Goal: Task Accomplishment & Management: Manage account settings

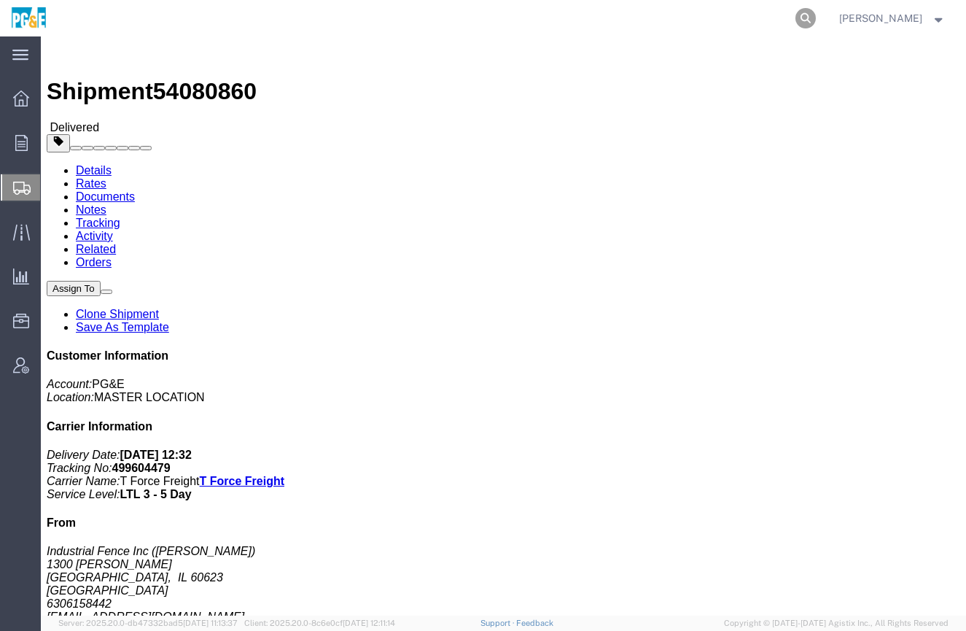
click at [816, 20] on icon at bounding box center [805, 18] width 20 height 20
paste input "57010949"
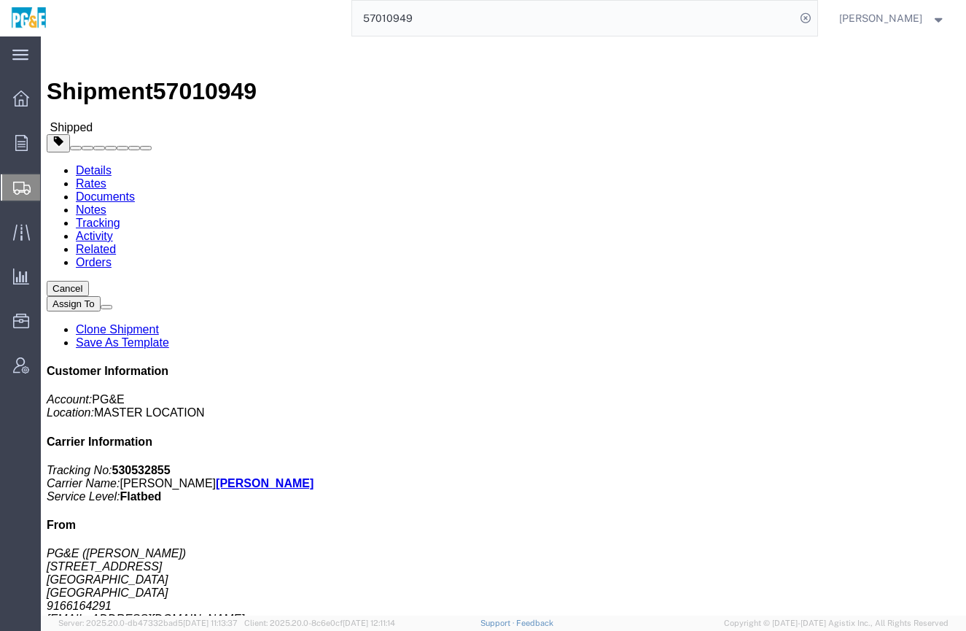
click ul "Details Rates Documents Notes Tracking Activity Related Orders"
click button "Cancel"
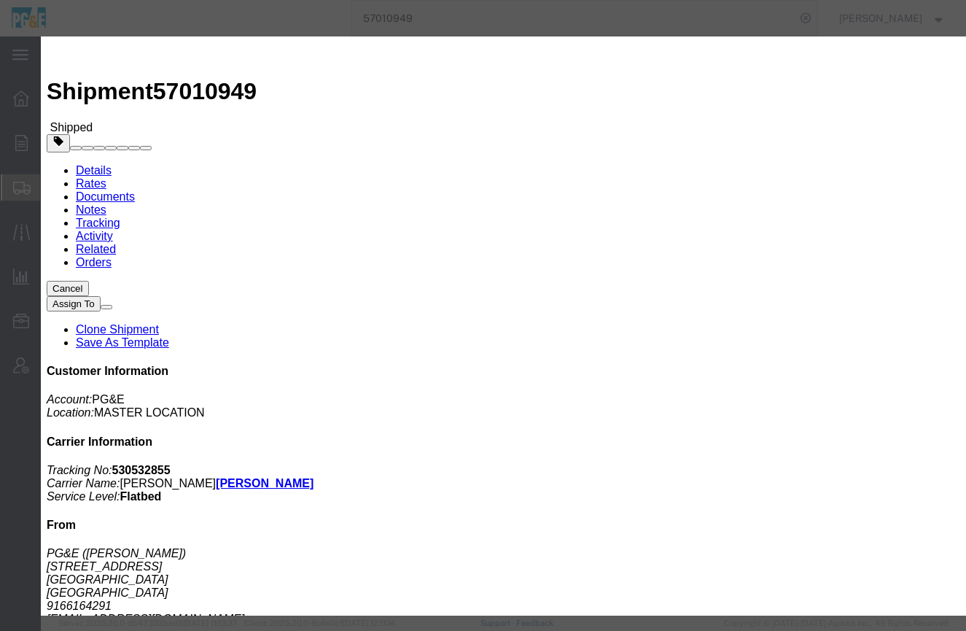
click button "Yes"
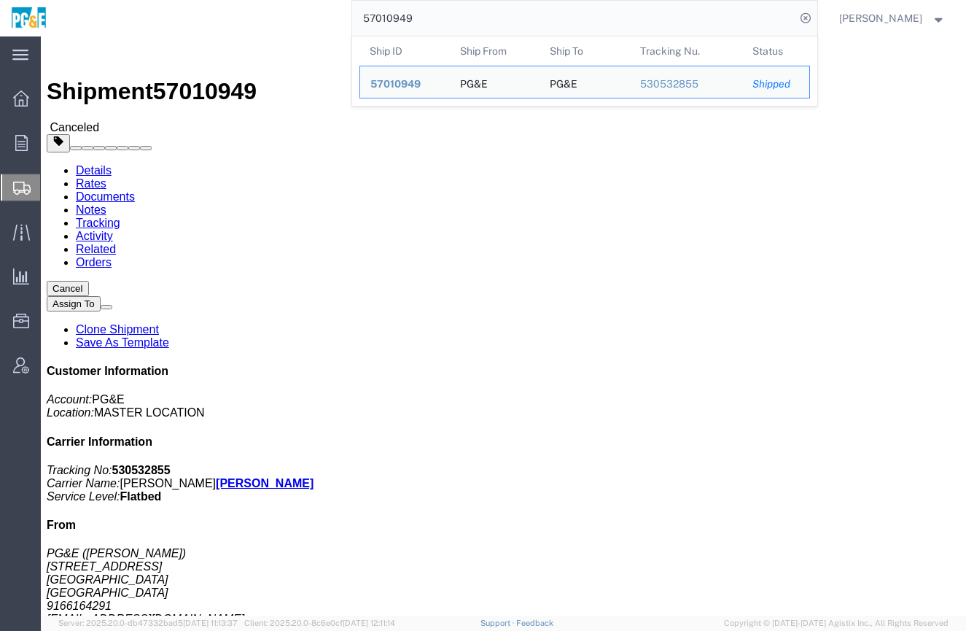
drag, startPoint x: 660, startPoint y: 17, endPoint x: 287, endPoint y: 9, distance: 372.6
click at [287, 9] on div "57010949 Ship ID Ship From Ship To Tracking Nu. Status Ship ID 57010949 Ship Fr…" at bounding box center [438, 18] width 760 height 36
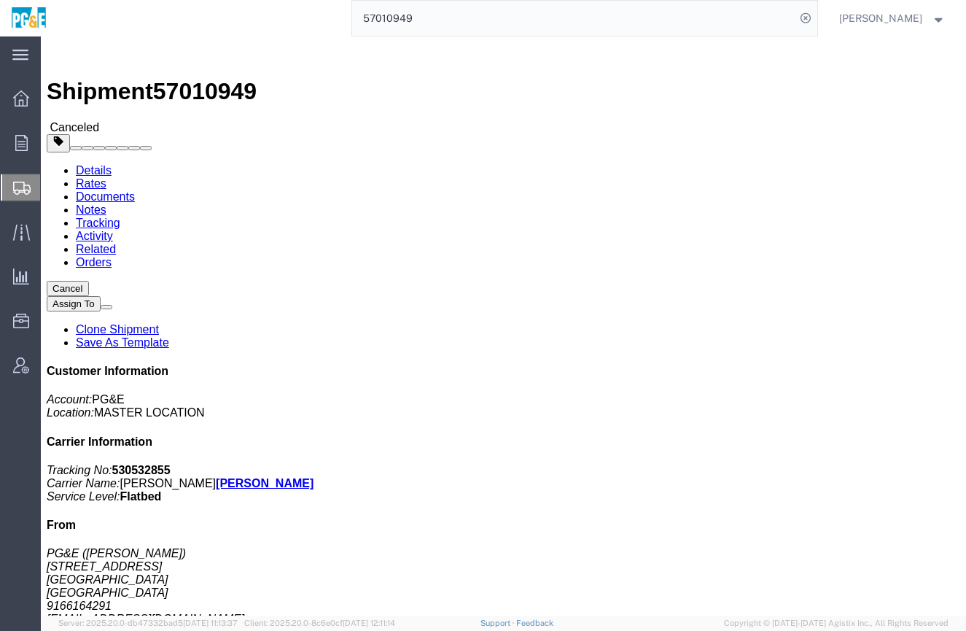
paste input "724"
click button "Cancel"
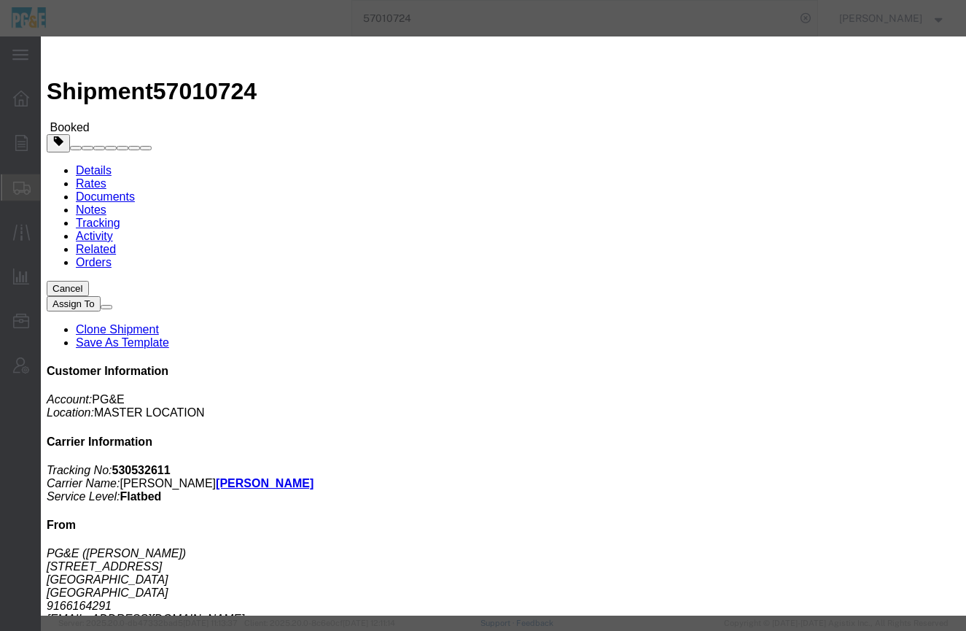
click button "Yes"
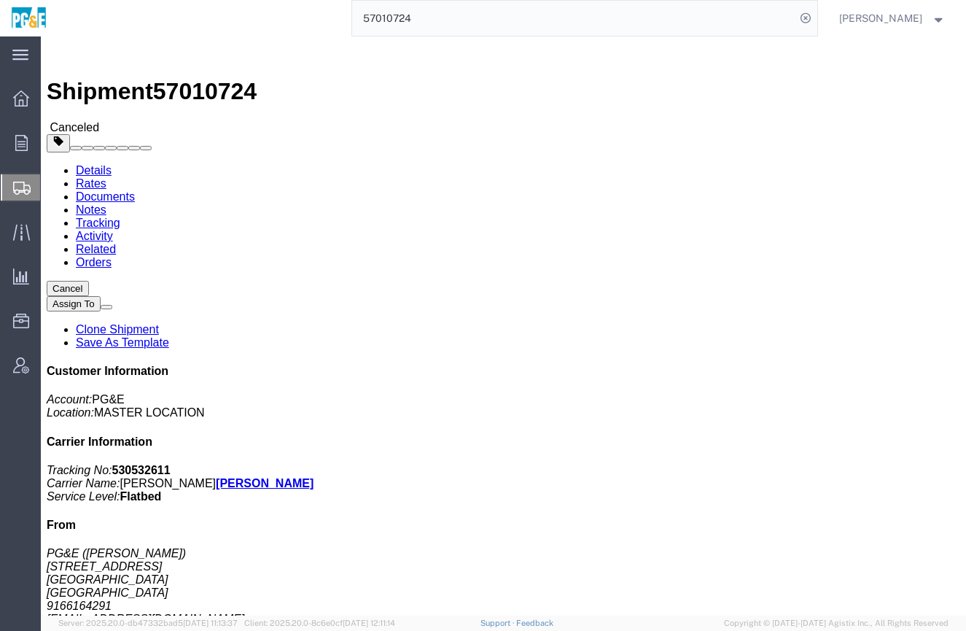
click h2 "Shipment Detail"
click div "Shipment Detail Ship From PG&E ([PERSON_NAME]) [STREET_ADDRESS] 9166164291 [EMA…"
click ul "Details Rates Documents Notes Tracking Activity Related Orders"
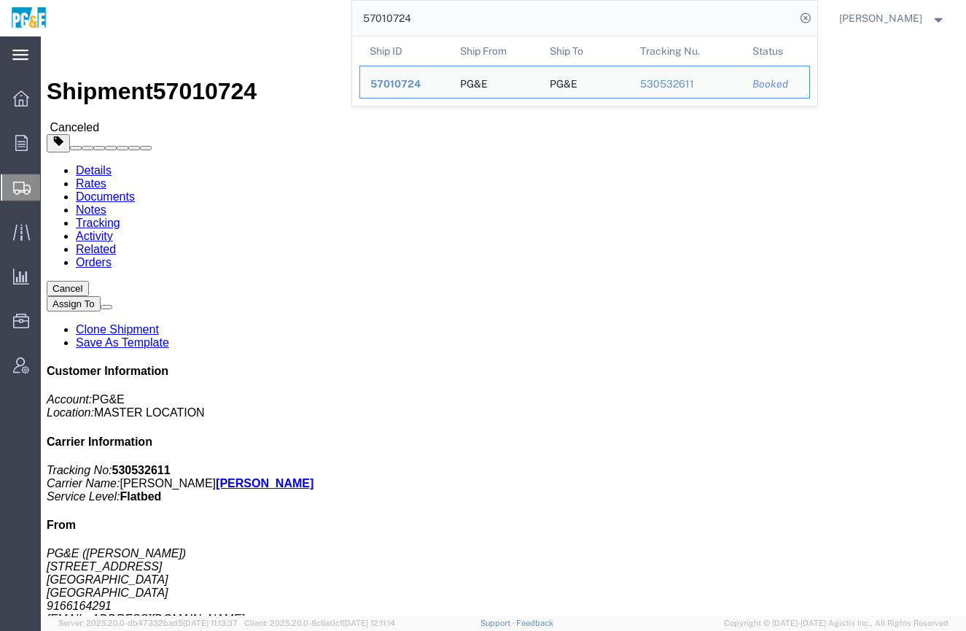
drag, startPoint x: 687, startPoint y: 19, endPoint x: 13, endPoint y: 44, distance: 674.0
click at [13, 44] on div "main_menu Created with Sketch. Collapse Menu Overview Orders Order Manager Crea…" at bounding box center [483, 333] width 966 height 594
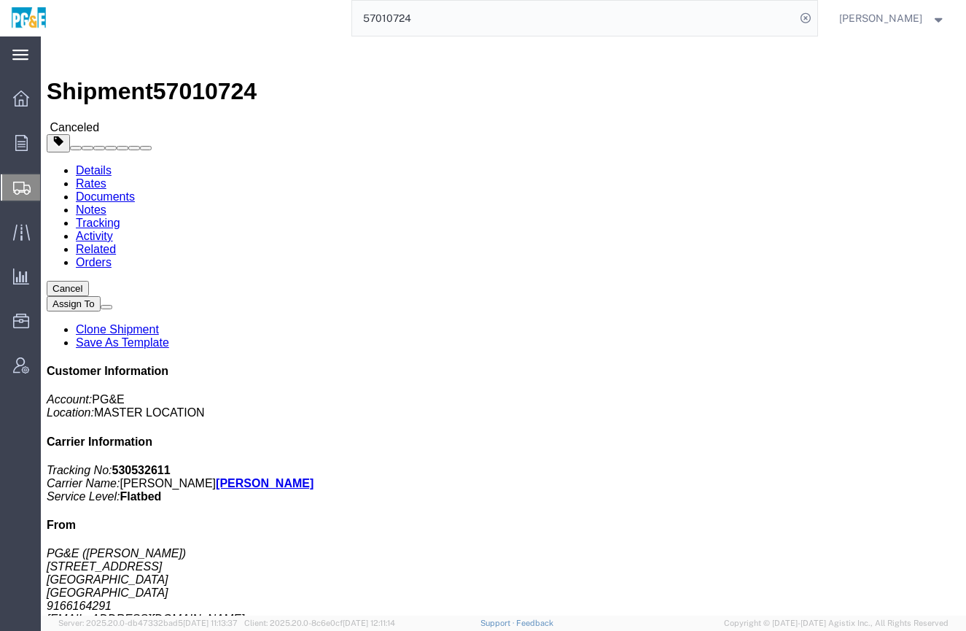
paste input "952"
type input "57010952"
click button "Cancel"
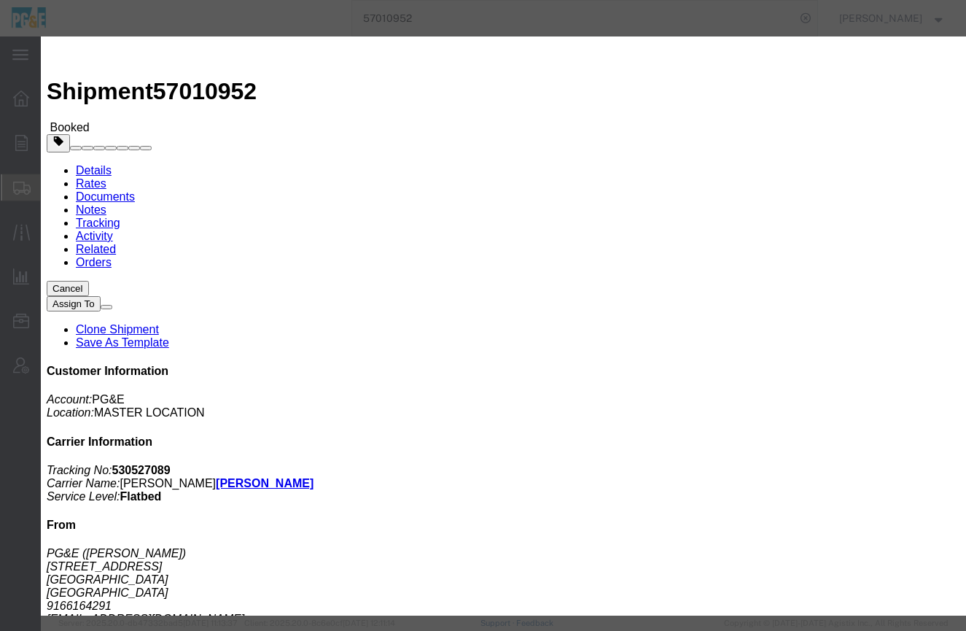
click button "Yes"
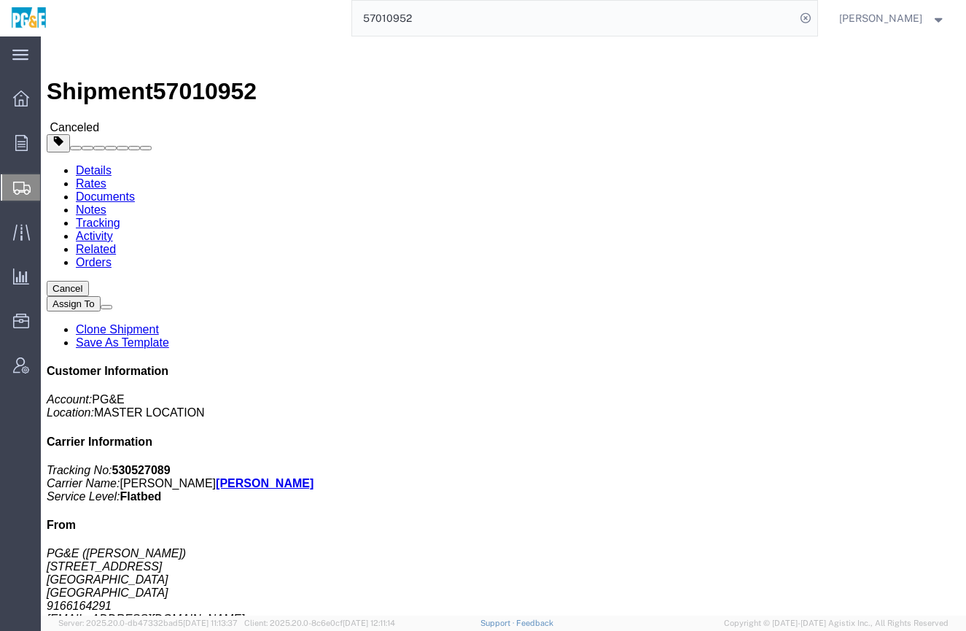
click button "Cancel"
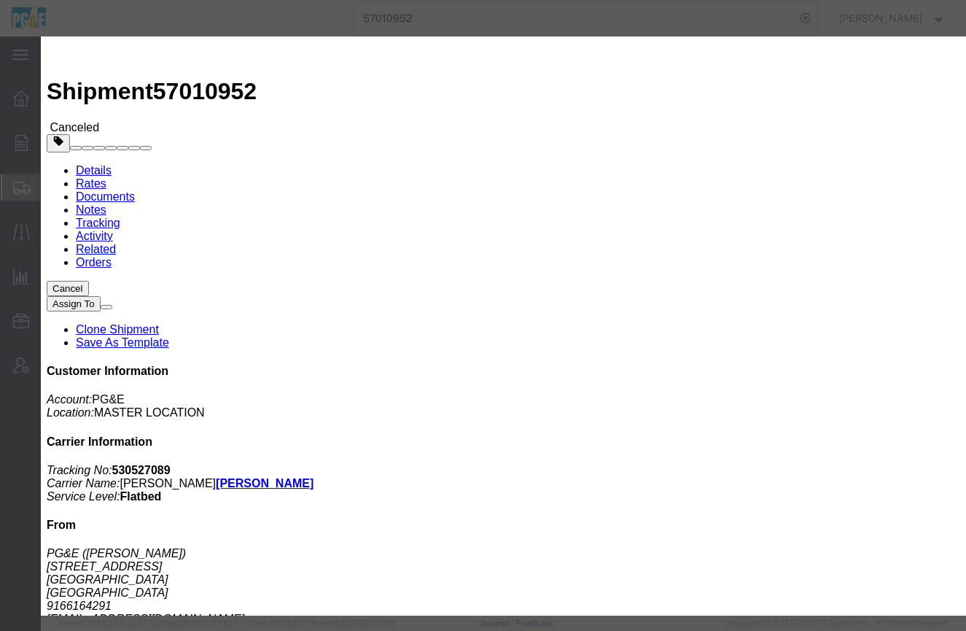
click button "Yes"
